Goal: Transaction & Acquisition: Purchase product/service

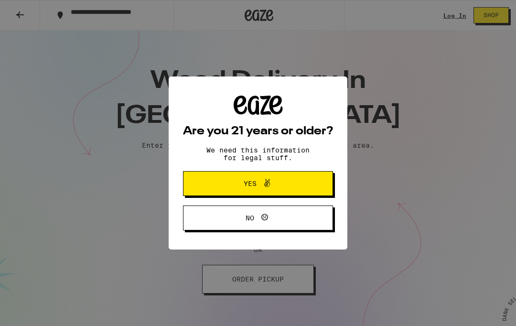
click at [261, 192] on button "Yes" at bounding box center [258, 183] width 150 height 25
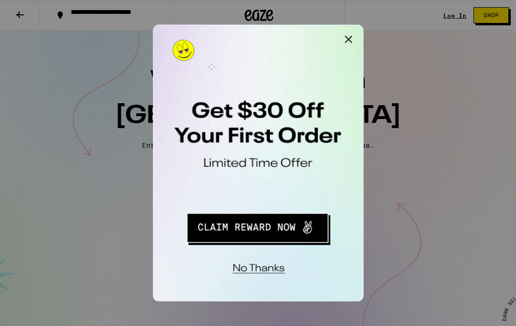
click at [218, 180] on button "No thanks" at bounding box center [216, 179] width 70 height 20
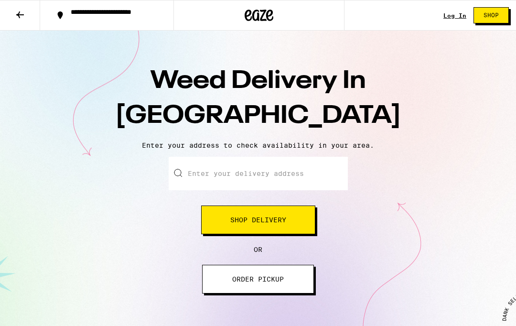
scroll to position [1, 0]
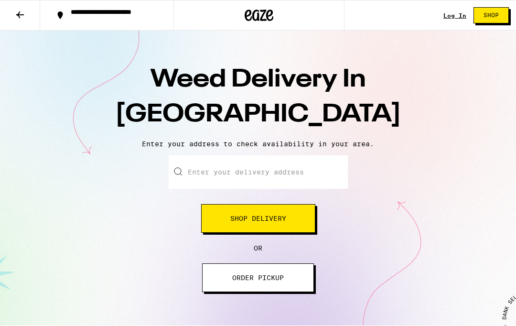
click at [497, 12] on span "Shop" at bounding box center [490, 15] width 15 height 6
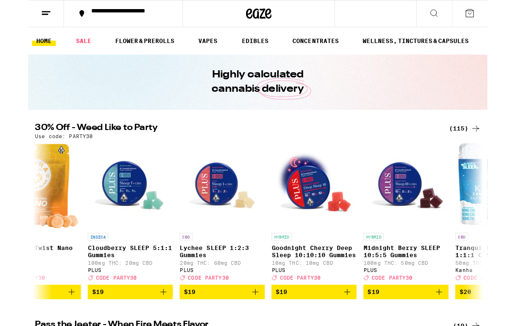
scroll to position [0, 4171]
